Goal: Task Accomplishment & Management: Manage account settings

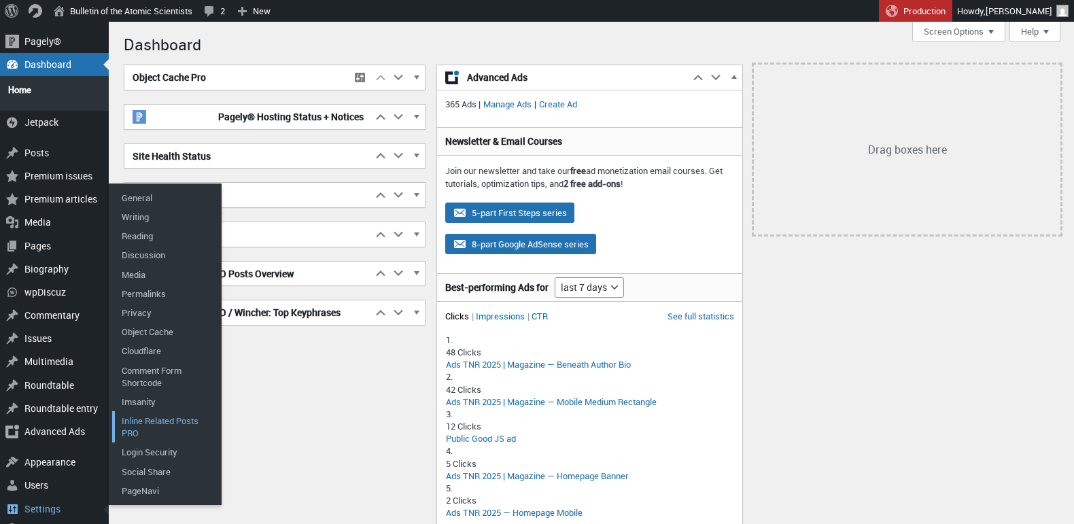
click at [155, 415] on link "Inline Related Posts PRO" at bounding box center [166, 426] width 109 height 31
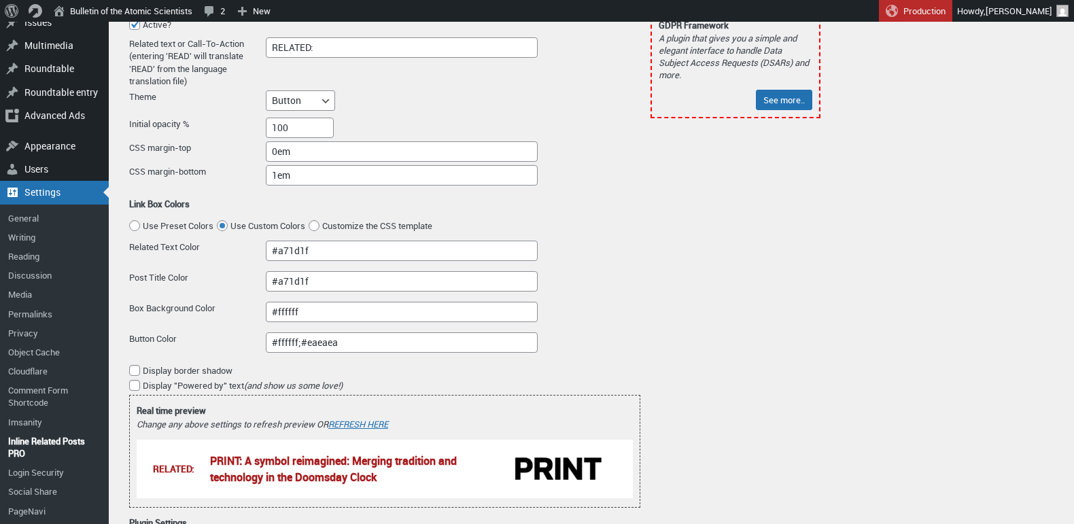
scroll to position [303, 0]
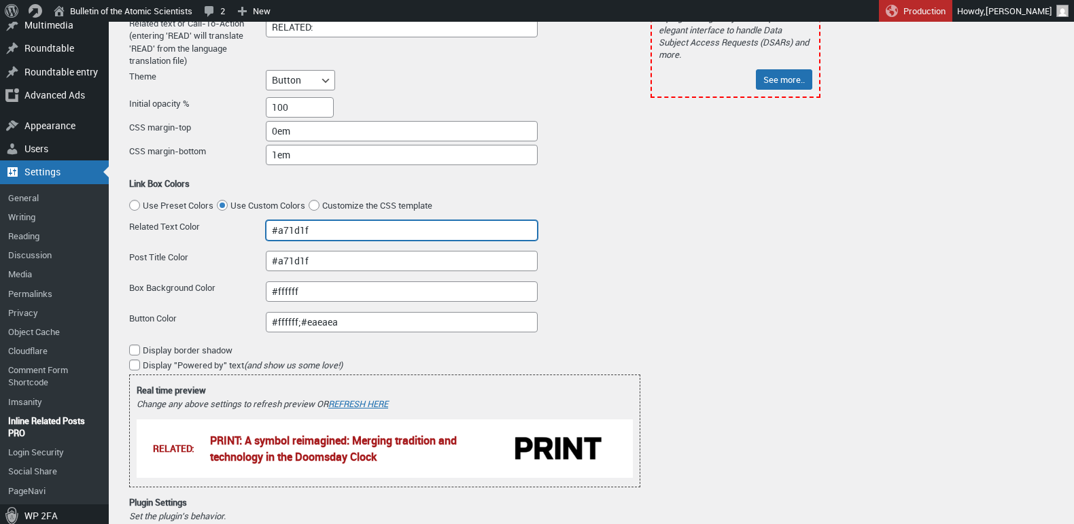
drag, startPoint x: 315, startPoint y: 231, endPoint x: 267, endPoint y: 229, distance: 49.0
click at [267, 229] on input "#a71d1f" at bounding box center [402, 230] width 272 height 20
click at [591, 221] on div "Related Text Color #a71d1f" at bounding box center [384, 232] width 511 height 24
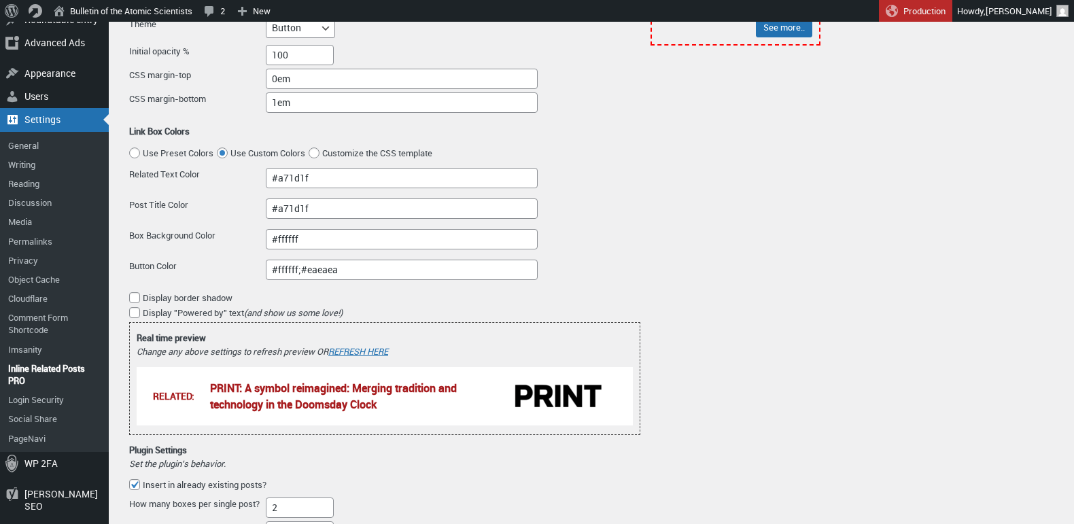
scroll to position [356, 0]
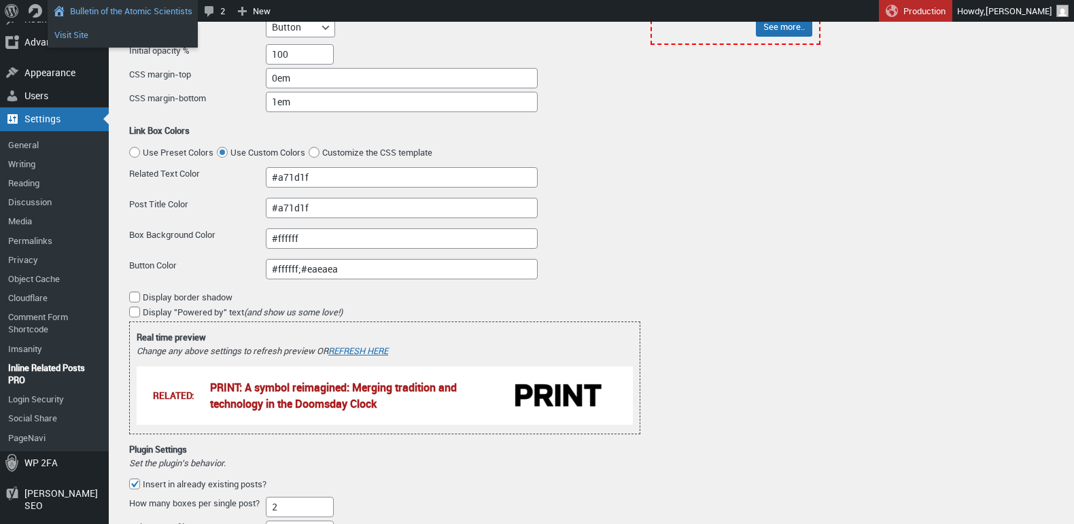
click at [87, 35] on link "Visit Site" at bounding box center [123, 35] width 150 height 18
